Goal: Transaction & Acquisition: Purchase product/service

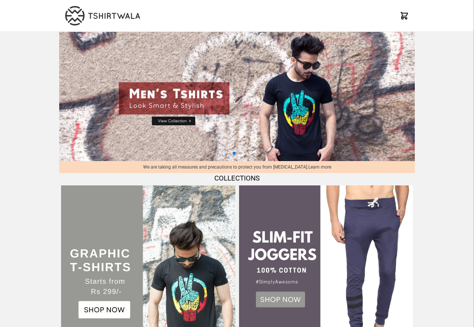
click at [171, 121] on img at bounding box center [237, 96] width 356 height 129
select select "*********"
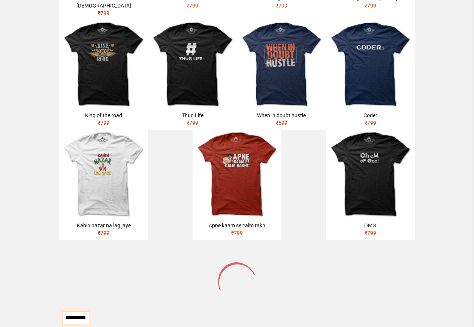
scroll to position [315, 0]
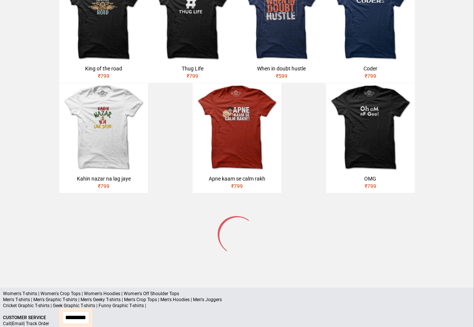
click at [82, 297] on p "Men's T-shirts | Men's Graphic T-shirts | Men's Geeky T-shirts | Men's Crop Top…" at bounding box center [237, 300] width 468 height 6
click at [49, 297] on p "Men's T-shirts | Men's Graphic T-shirts | Men's Geeky T-shirts | Men's Crop Top…" at bounding box center [237, 300] width 468 height 6
click at [85, 297] on p "Men's T-shirts | Men's Graphic T-shirts | Men's Geeky T-shirts | Men's Crop Top…" at bounding box center [237, 300] width 468 height 6
